Goal: Information Seeking & Learning: Learn about a topic

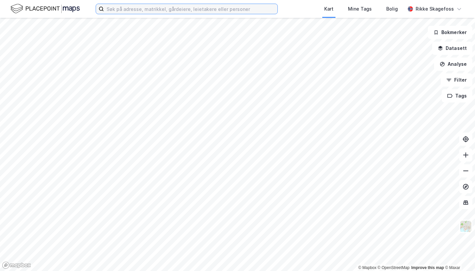
click at [180, 8] on input at bounding box center [191, 9] width 174 height 10
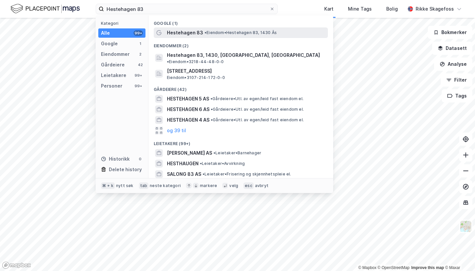
click at [217, 31] on span "• [PERSON_NAME] 83, 1430 Ås" at bounding box center [241, 32] width 72 height 5
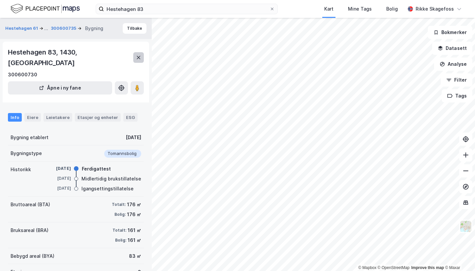
click at [142, 52] on button at bounding box center [138, 57] width 11 height 11
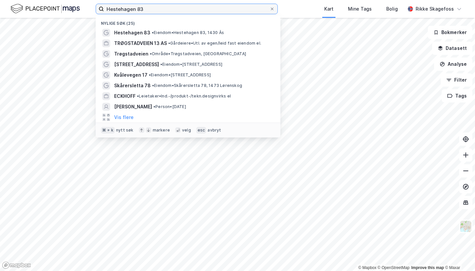
click at [153, 12] on input "Hestehagen 83" at bounding box center [187, 9] width 166 height 10
type input "H"
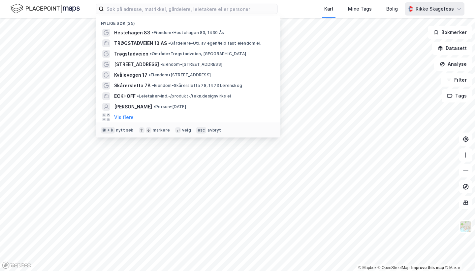
click at [459, 11] on icon at bounding box center [459, 8] width 5 height 5
click at [141, 12] on input at bounding box center [191, 9] width 174 height 10
